Goal: Check status

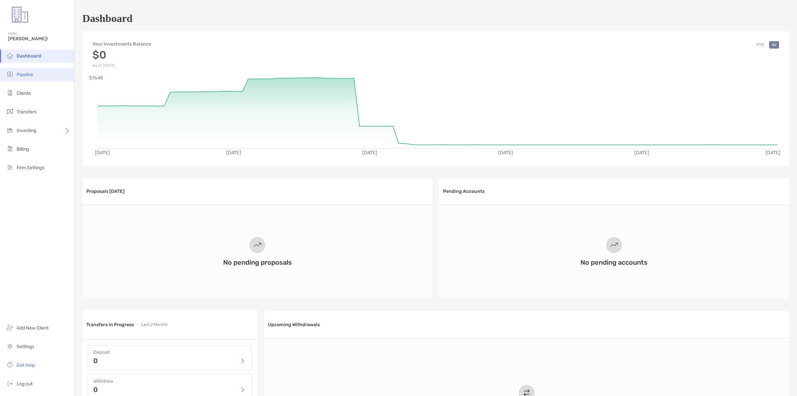
click at [27, 76] on span "Pipeline" at bounding box center [25, 75] width 17 height 6
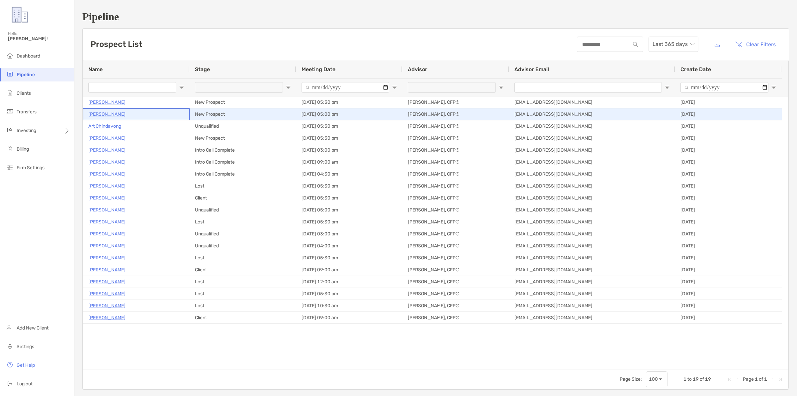
click at [105, 116] on p "[PERSON_NAME]" at bounding box center [106, 114] width 37 height 8
click at [101, 112] on p "[PERSON_NAME]" at bounding box center [106, 114] width 37 height 8
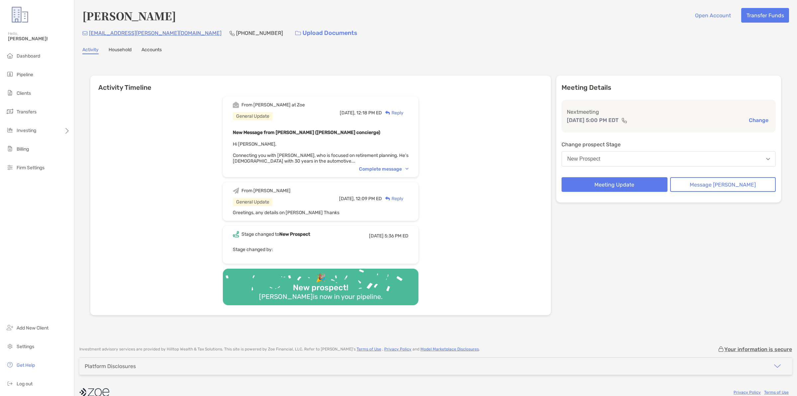
click at [384, 166] on div "Complete message" at bounding box center [384, 169] width 50 height 6
